Goal: Task Accomplishment & Management: Manage account settings

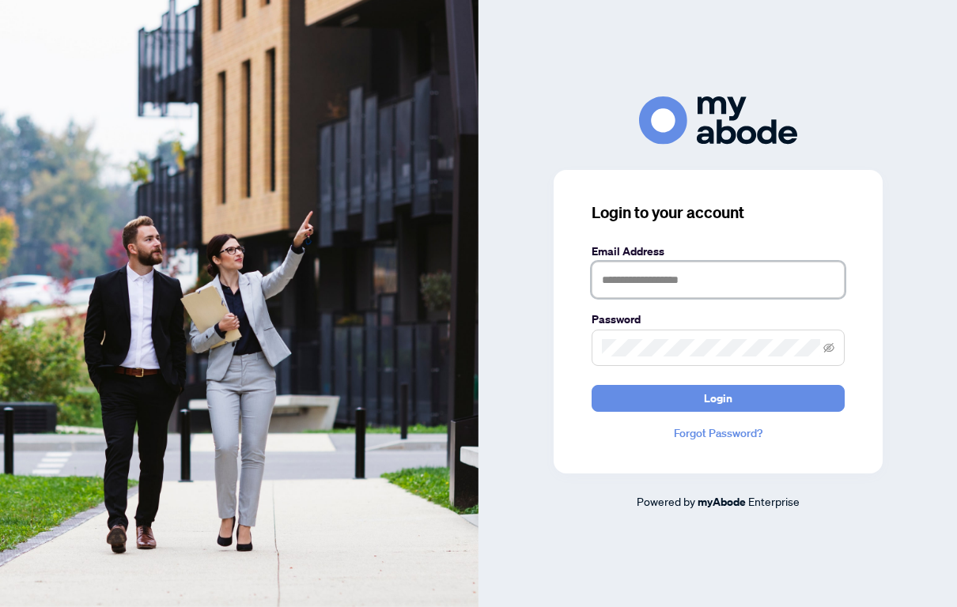
type input "**********"
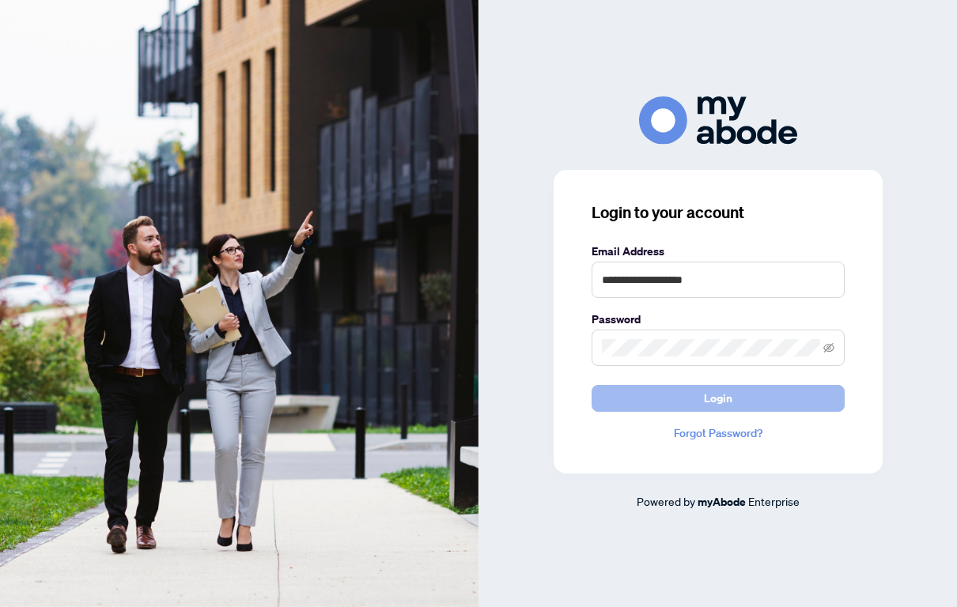
click at [673, 398] on button "Login" at bounding box center [717, 398] width 253 height 27
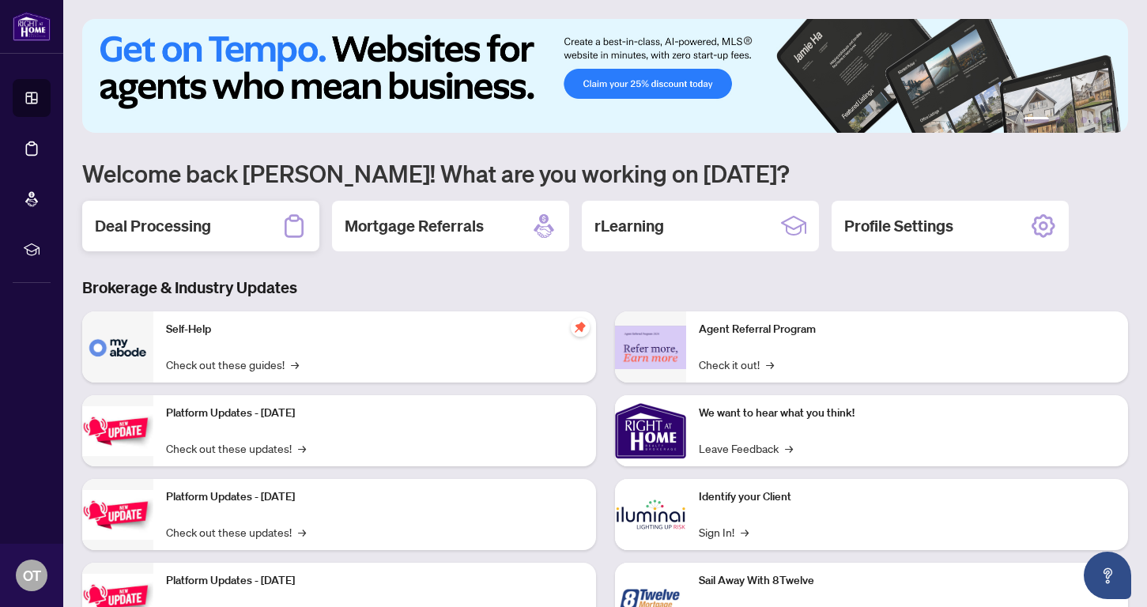
click at [213, 225] on div "Deal Processing" at bounding box center [200, 226] width 237 height 51
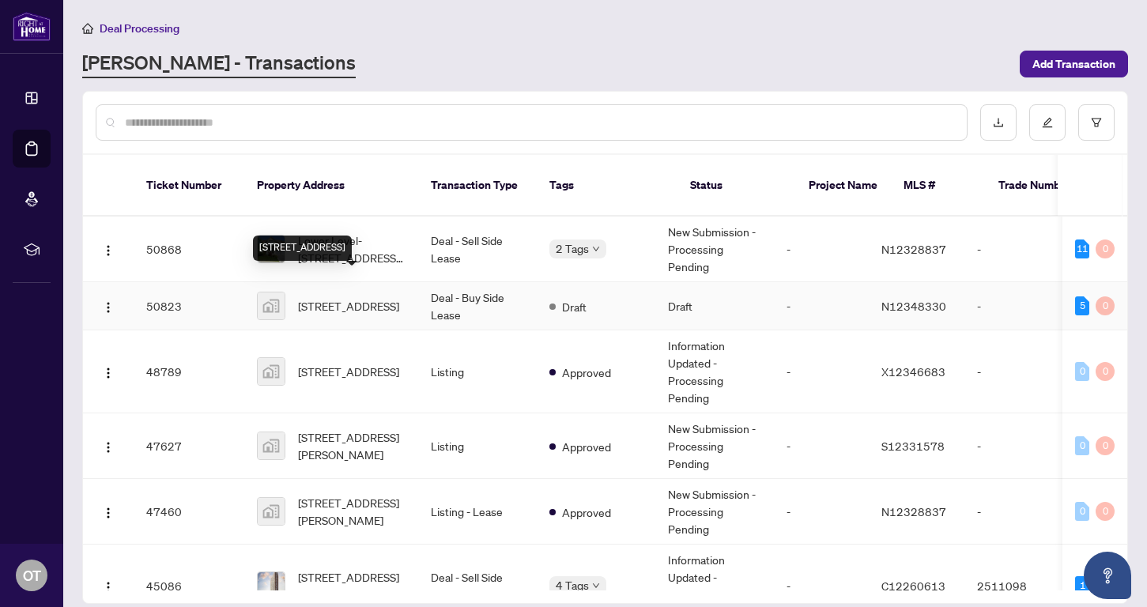
click at [360, 297] on span "[STREET_ADDRESS]" at bounding box center [348, 305] width 101 height 17
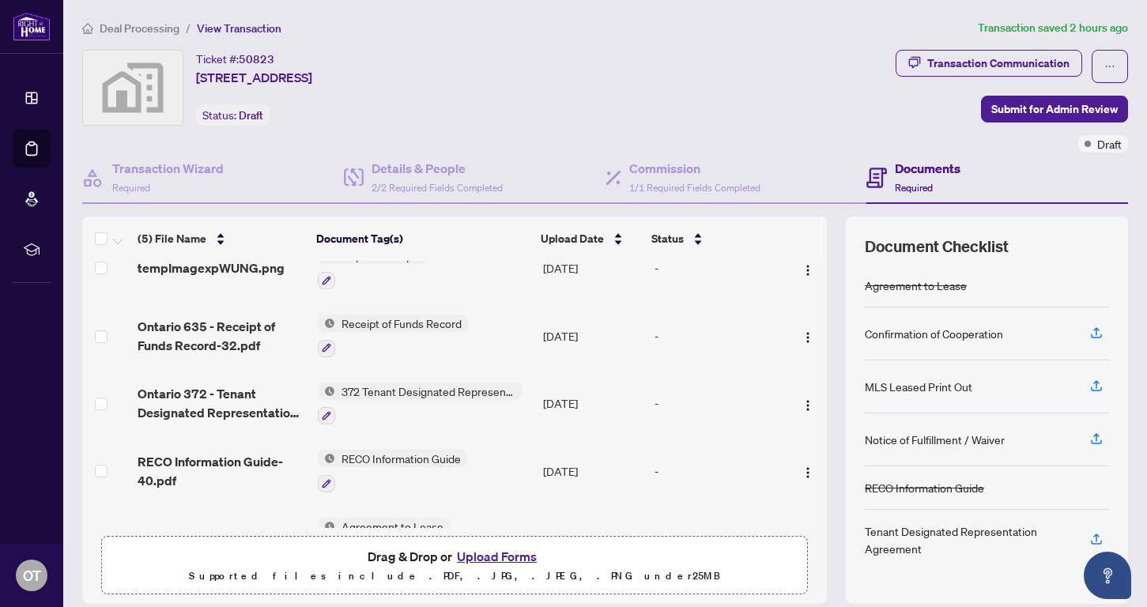
scroll to position [28, 0]
click at [515, 555] on button "Upload Forms" at bounding box center [496, 556] width 89 height 21
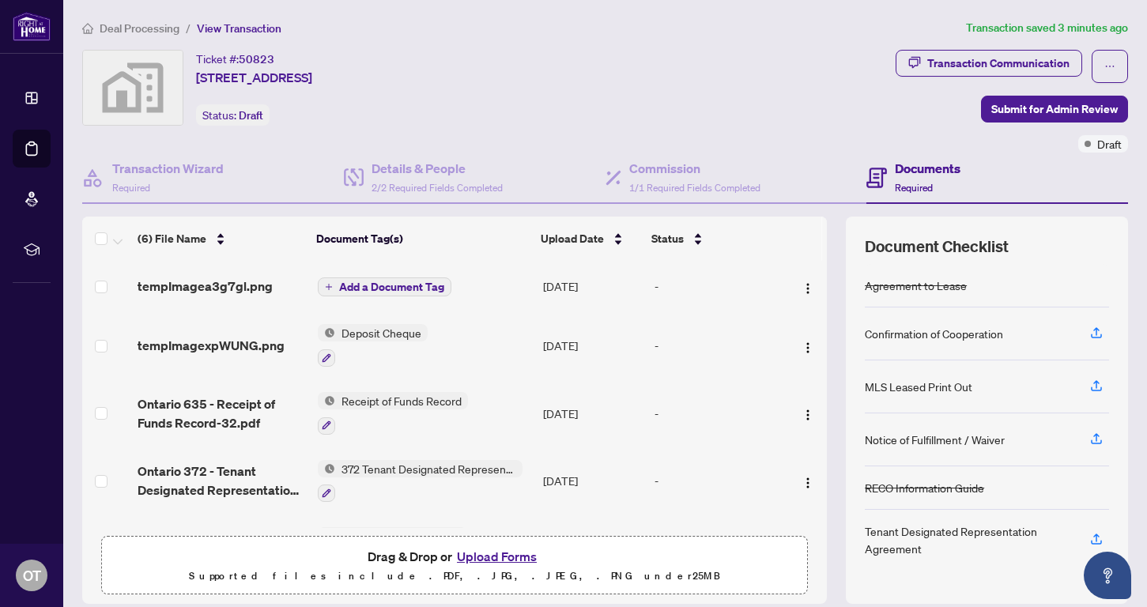
scroll to position [0, 0]
click at [802, 287] on img "button" at bounding box center [808, 288] width 13 height 13
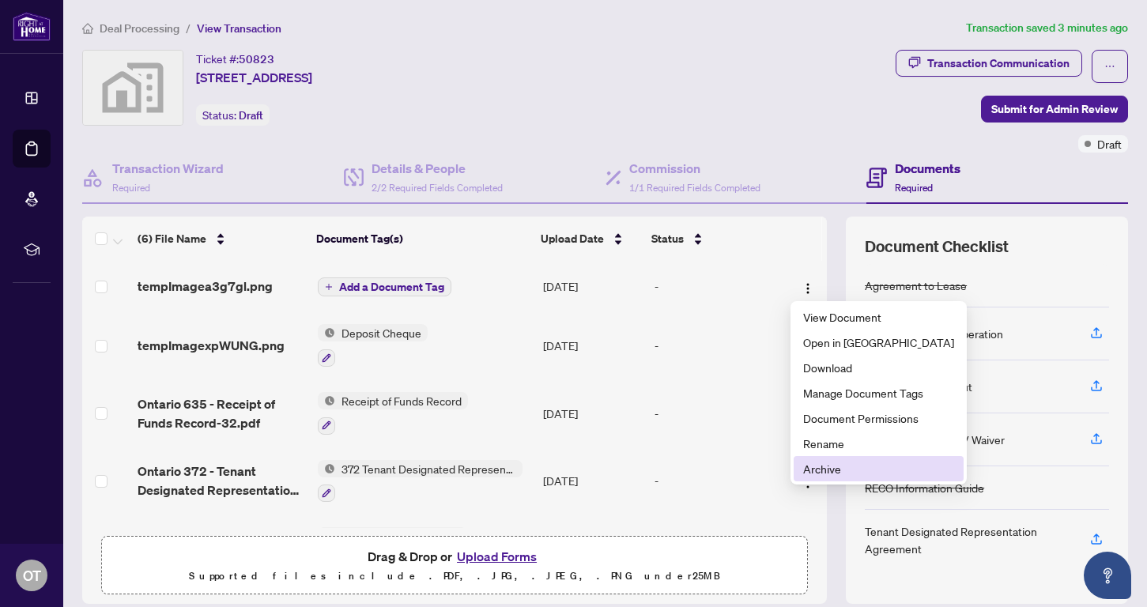
click at [821, 472] on span "Archive" at bounding box center [878, 468] width 151 height 17
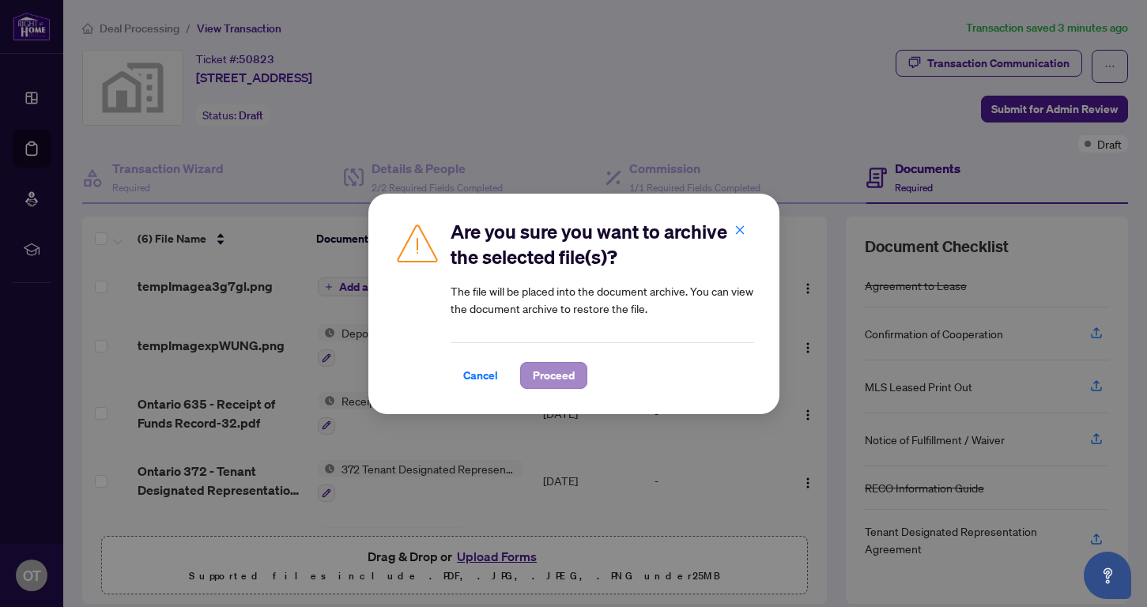
click at [561, 375] on span "Proceed" at bounding box center [554, 375] width 42 height 25
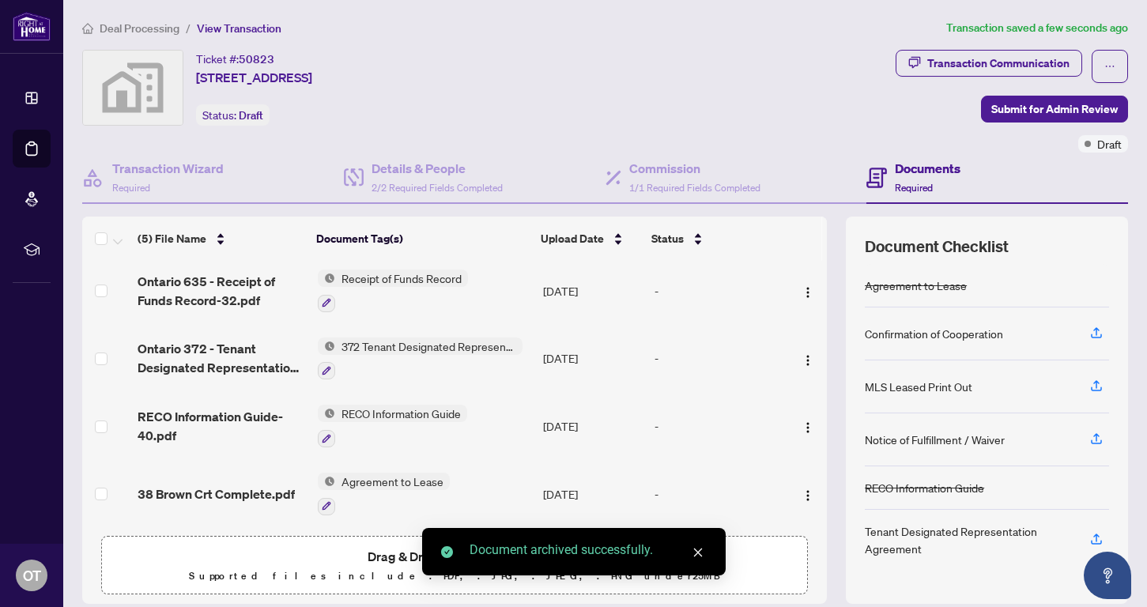
scroll to position [78, 0]
click at [702, 556] on icon "close" at bounding box center [697, 552] width 11 height 11
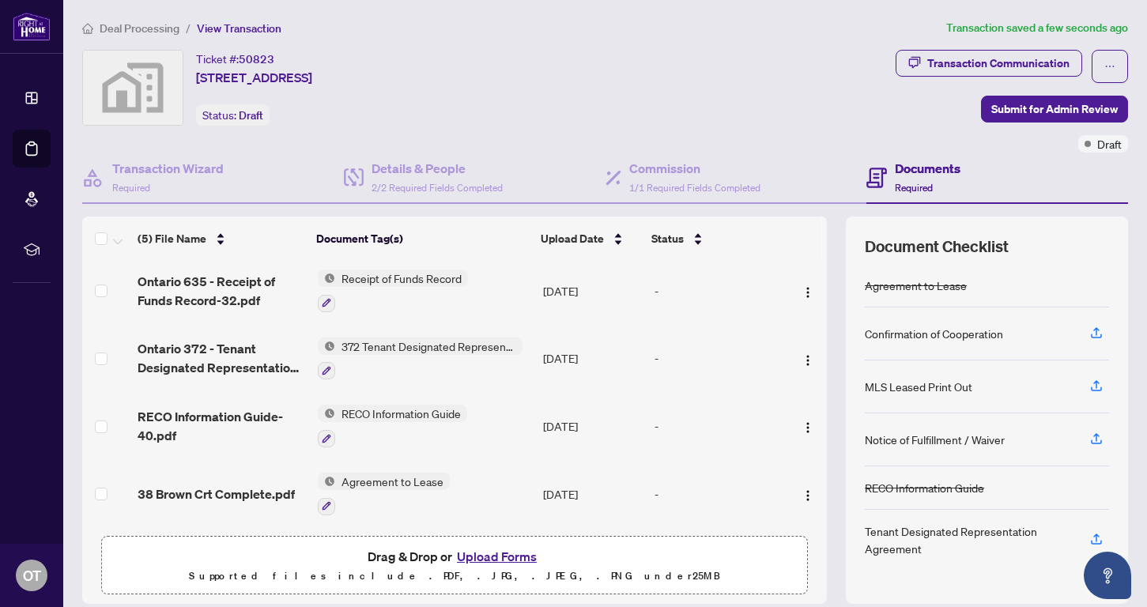
click at [491, 557] on button "Upload Forms" at bounding box center [496, 556] width 89 height 21
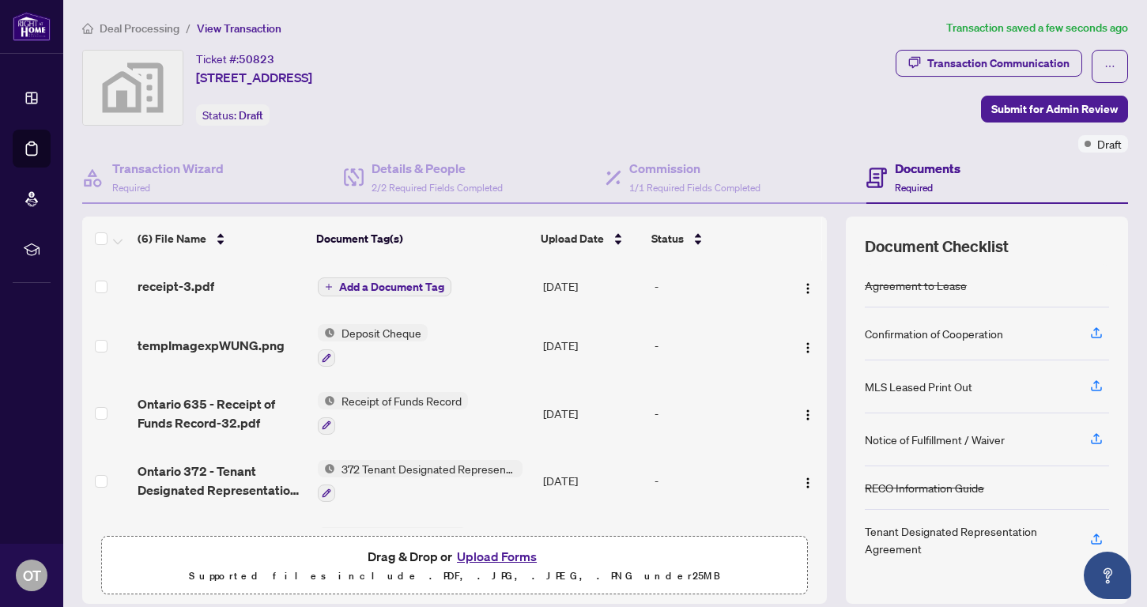
scroll to position [0, 0]
click at [364, 284] on span "Add a Document Tag" at bounding box center [391, 286] width 105 height 11
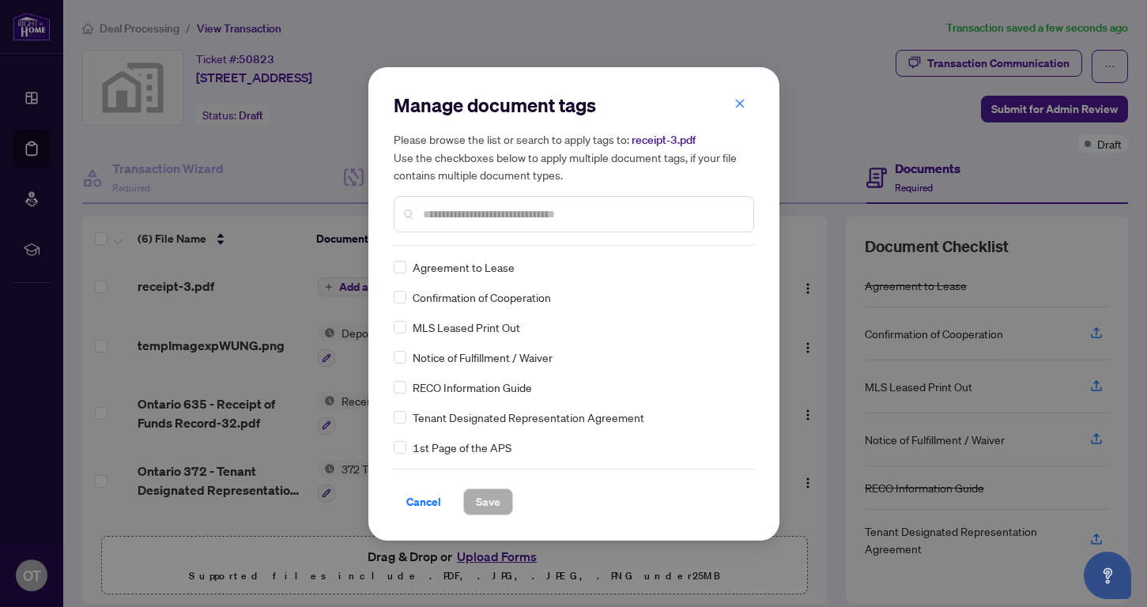
click at [439, 239] on div "Manage document tags Please browse the list or search to apply tags to: receipt…" at bounding box center [574, 168] width 360 height 153
click at [435, 217] on input "text" at bounding box center [582, 214] width 318 height 17
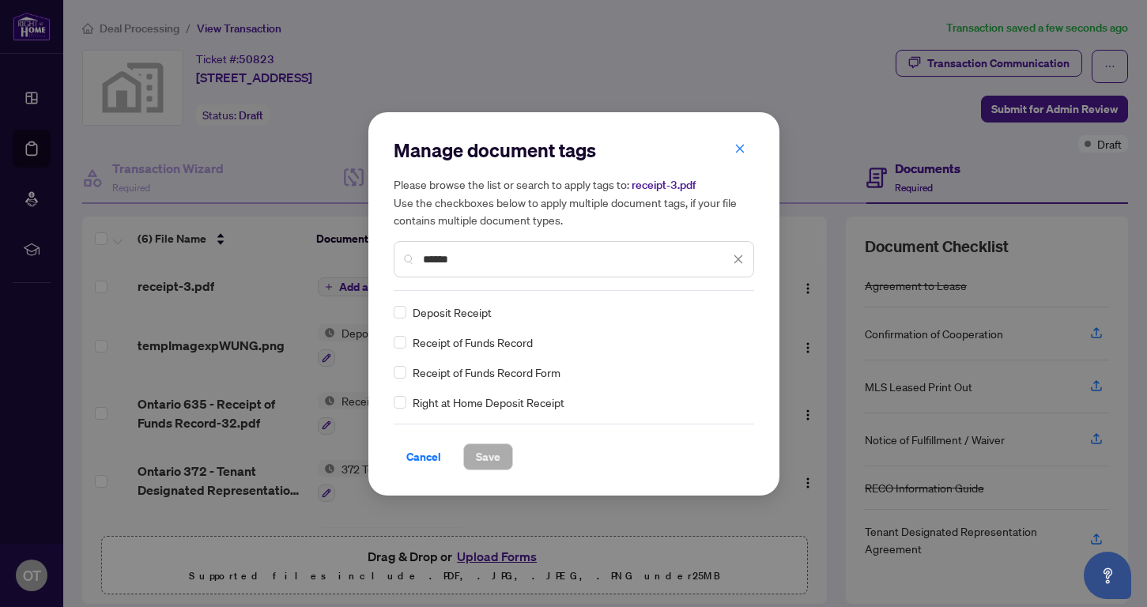
type input "******"
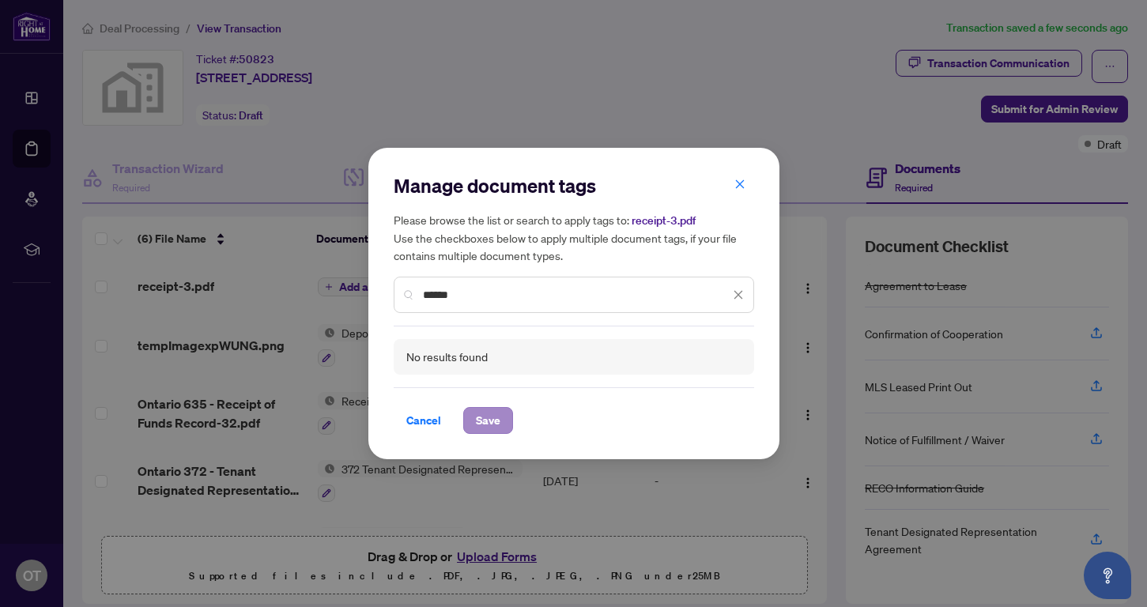
click at [483, 426] on span "Save" at bounding box center [488, 420] width 25 height 25
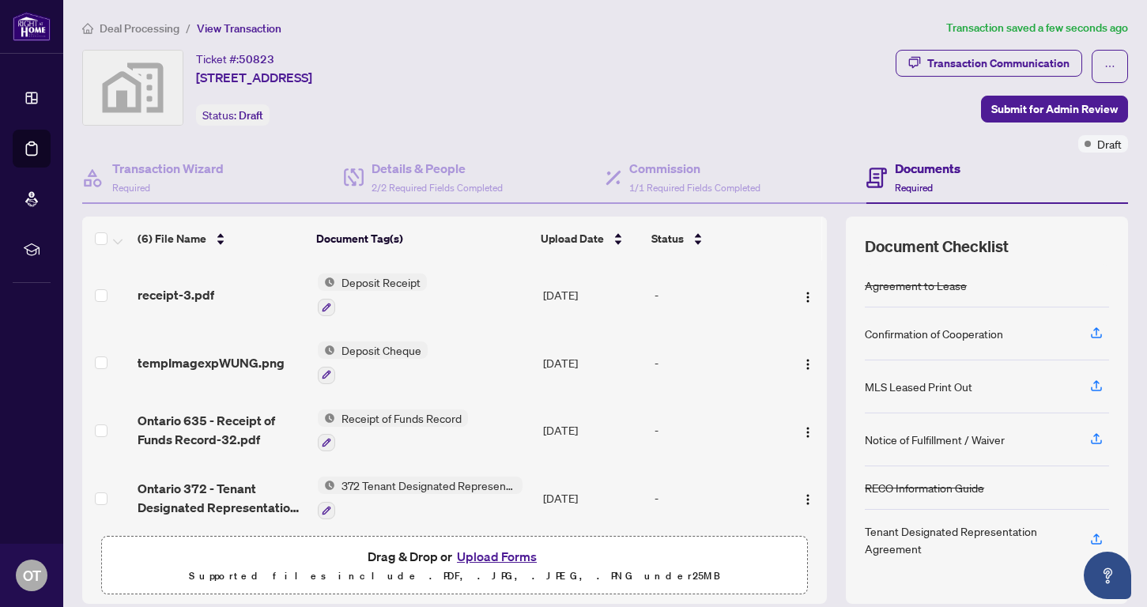
click at [823, 147] on div "Ticket #: 50823 [STREET_ADDRESS] Status: Draft" at bounding box center [485, 101] width 813 height 103
